Goal: Communication & Community: Participate in discussion

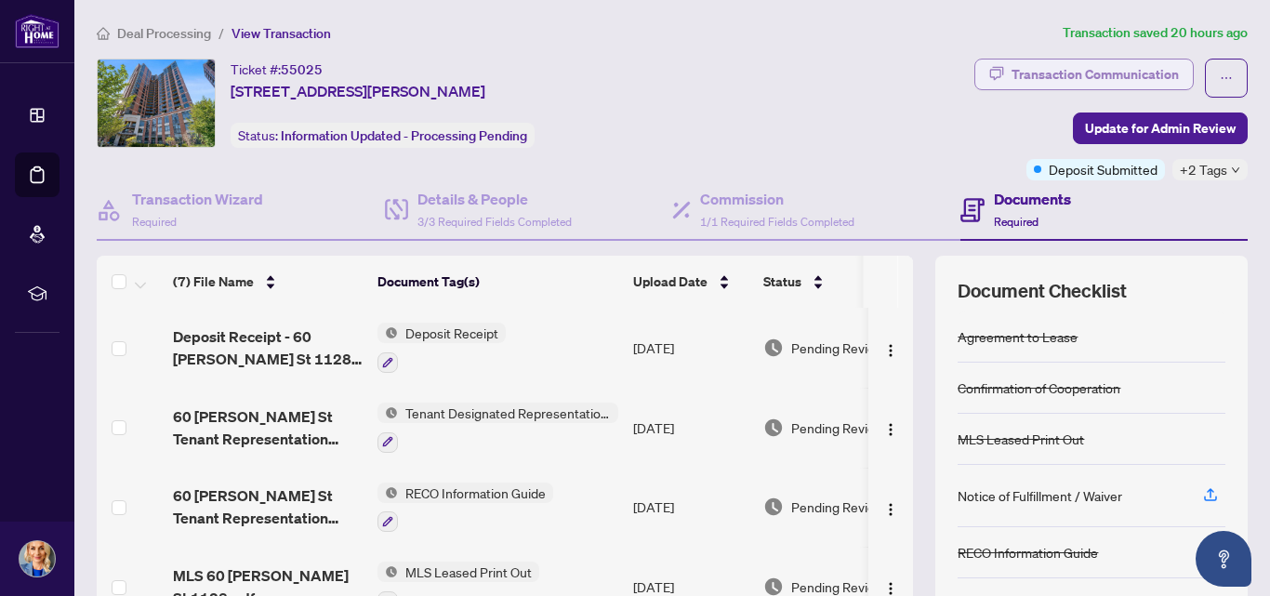
click at [1128, 80] on div "Transaction Communication" at bounding box center [1095, 75] width 167 height 30
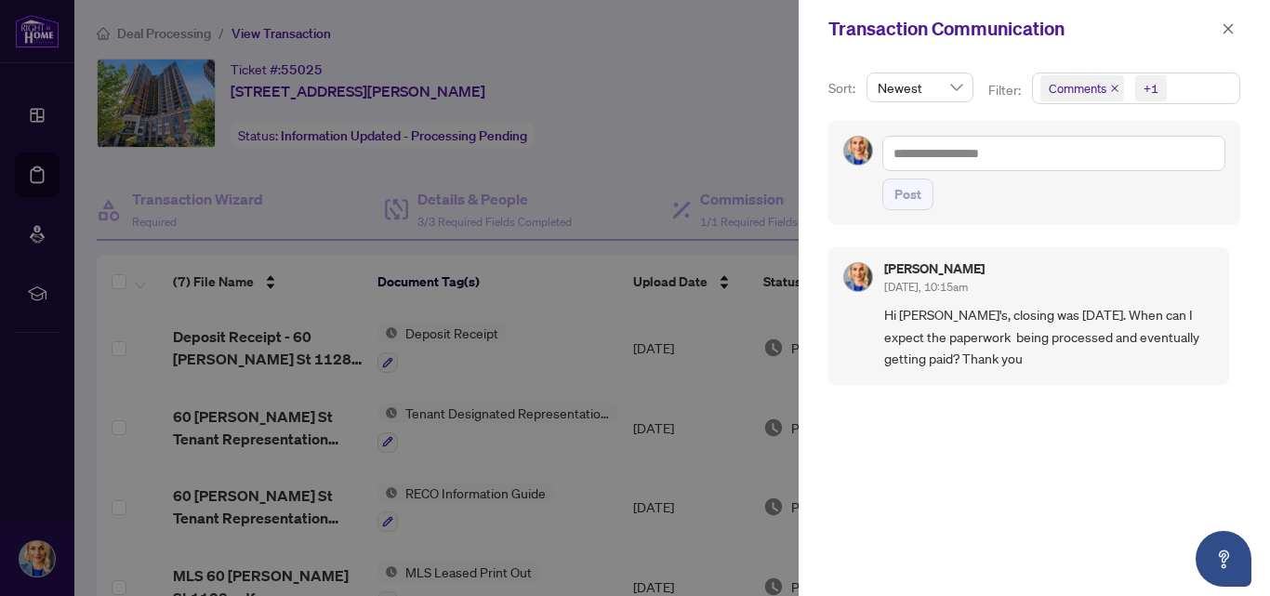
click at [1198, 82] on span "Comments +1" at bounding box center [1136, 88] width 206 height 30
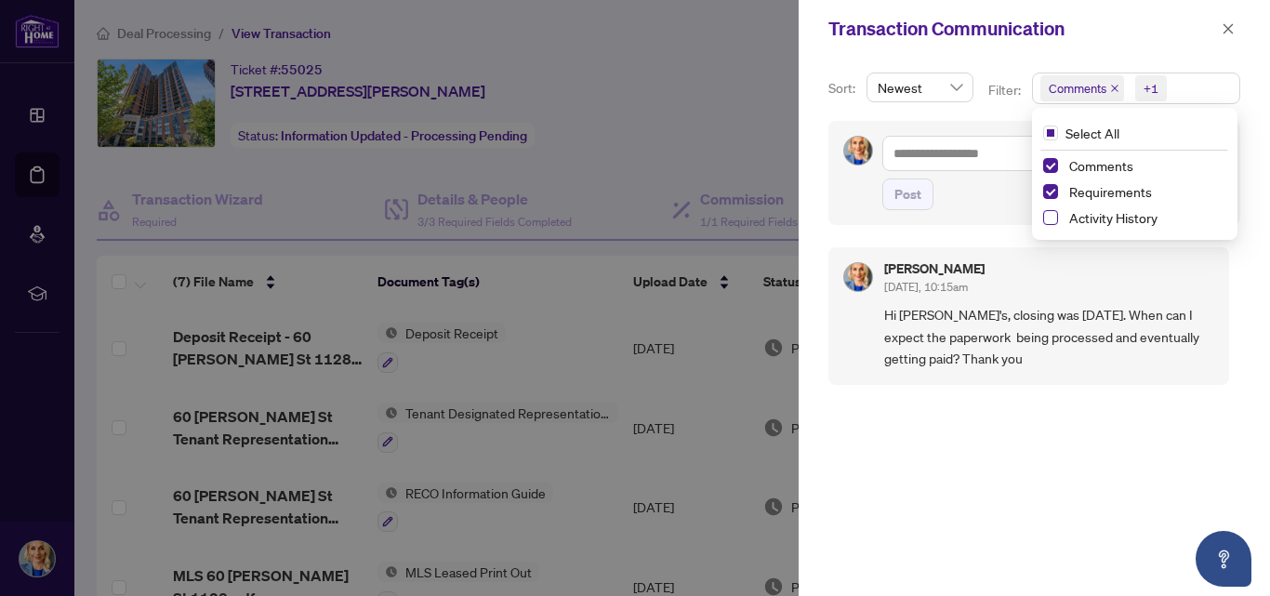
click at [1047, 219] on span "Select Activity History" at bounding box center [1050, 217] width 15 height 15
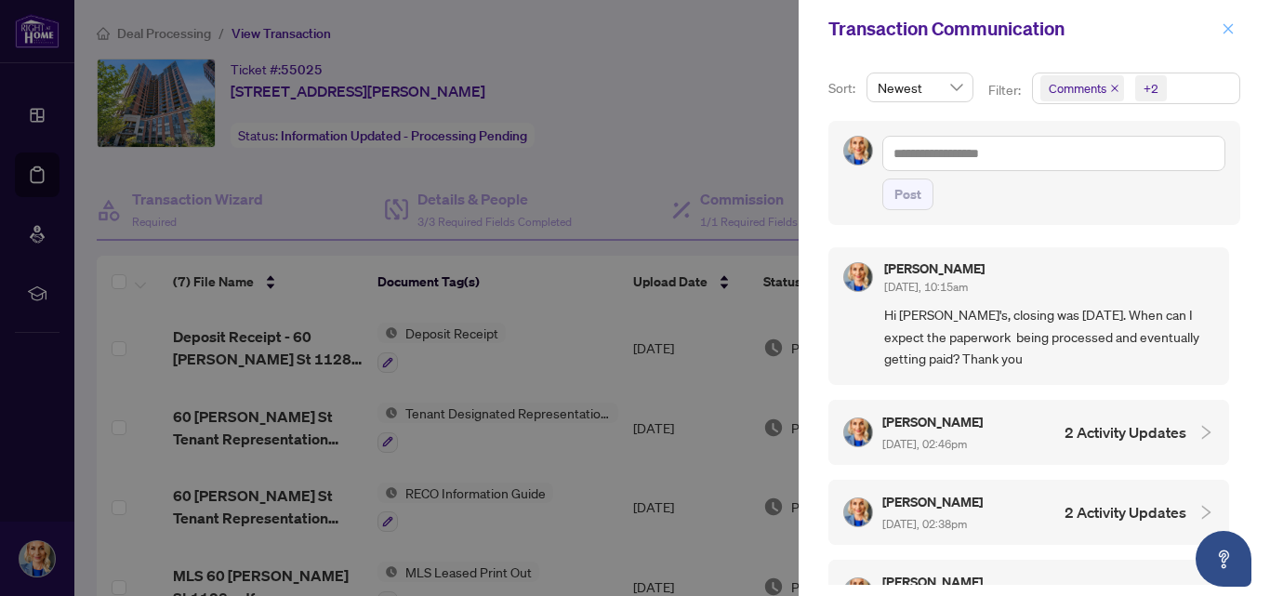
click at [1229, 29] on icon "close" at bounding box center [1229, 28] width 10 height 10
